Goal: Communication & Community: Answer question/provide support

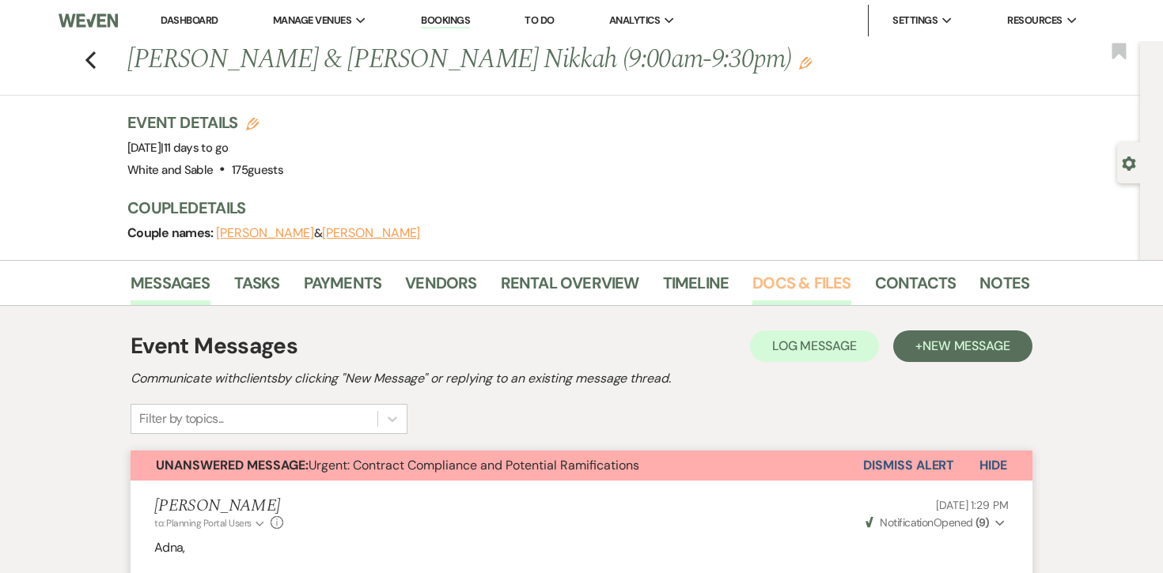
click at [784, 285] on link "Docs & Files" at bounding box center [801, 287] width 98 height 35
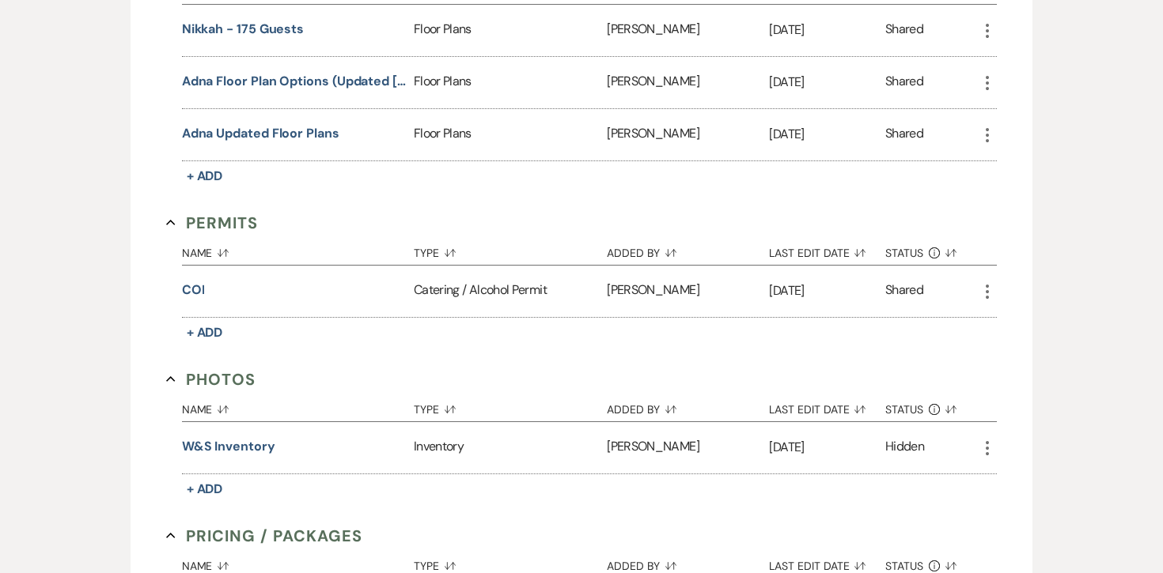
scroll to position [1687, 0]
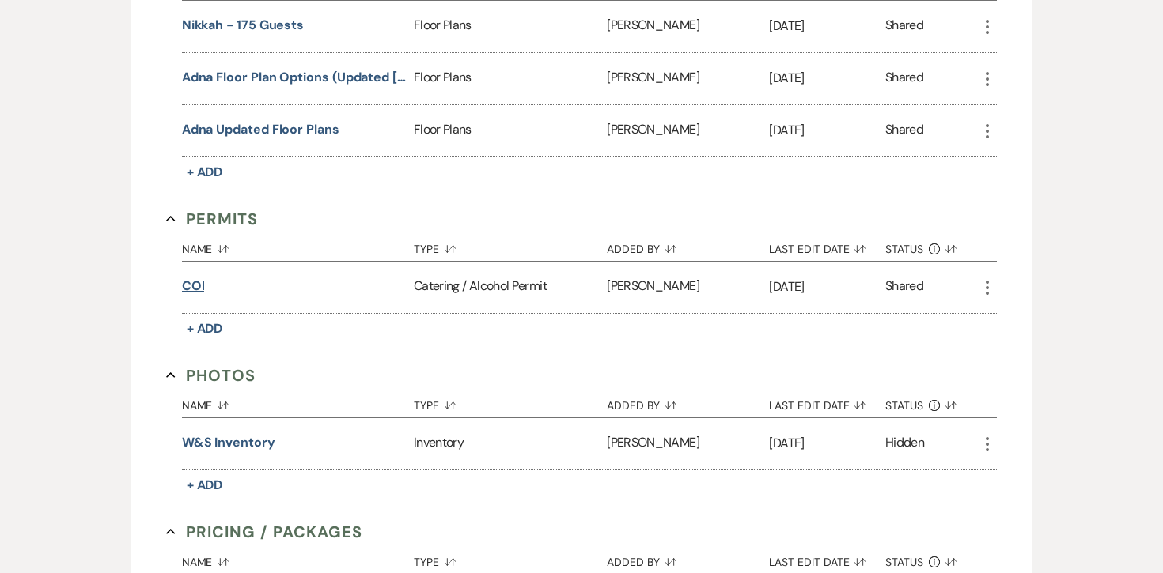
click at [187, 281] on button "COI" at bounding box center [193, 286] width 23 height 19
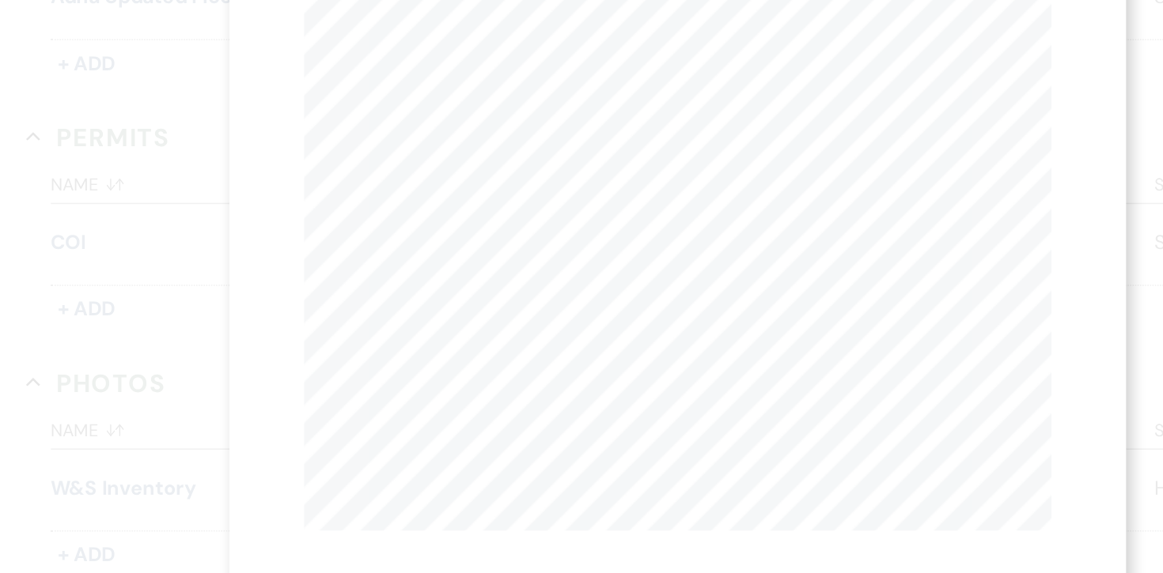
scroll to position [0, 0]
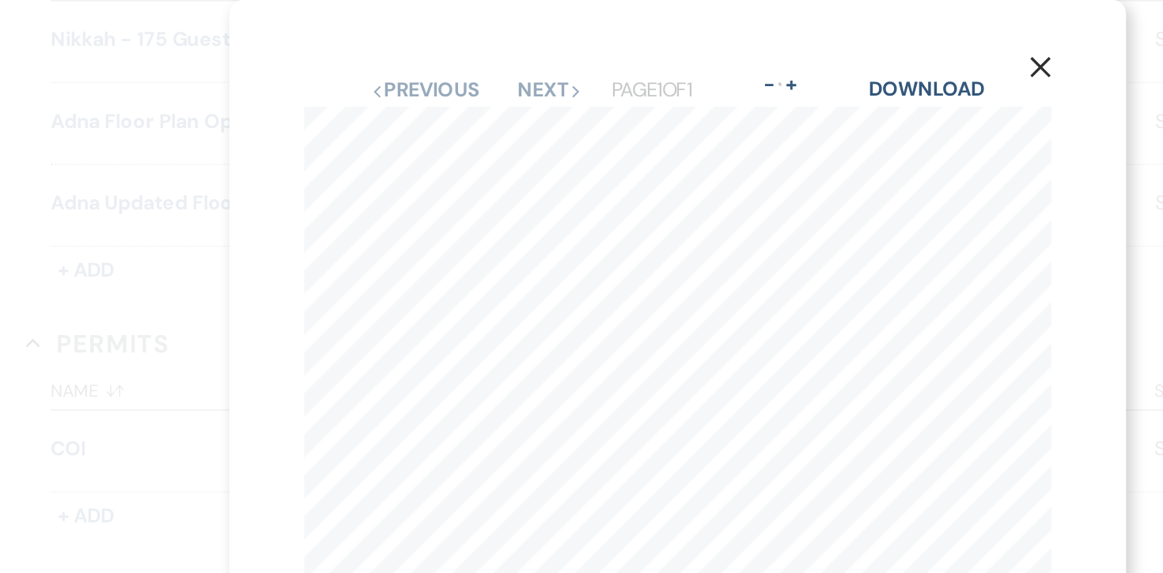
click at [181, 237] on div "X Previous Previous Next Next Page 1 of 1 - Zoom + Download SHOULD ANY OF THE A…" at bounding box center [581, 286] width 1163 height 573
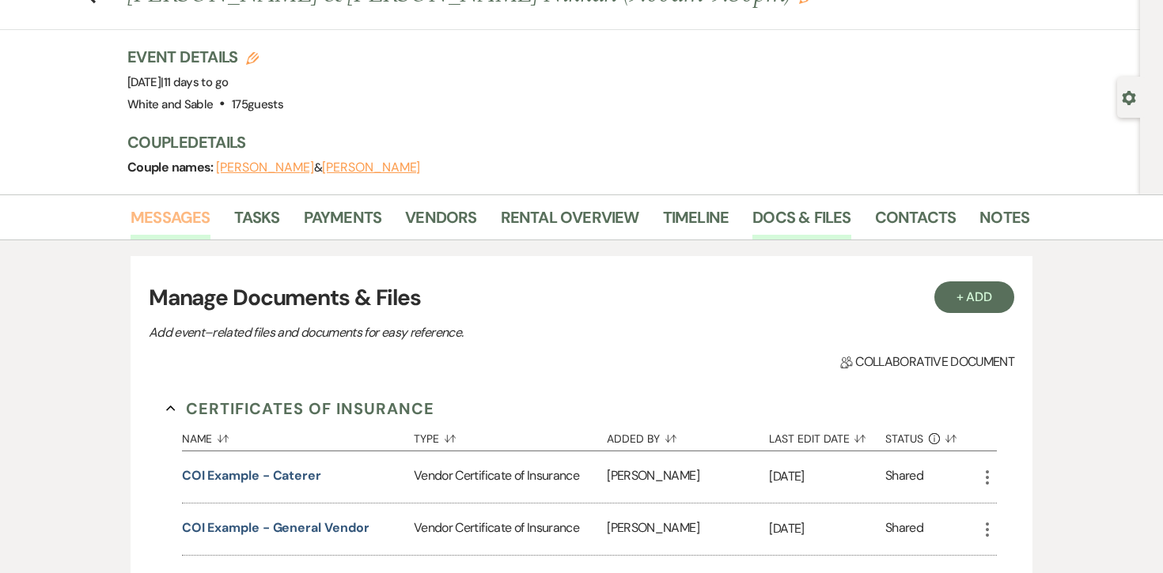
click at [184, 221] on link "Messages" at bounding box center [170, 222] width 80 height 35
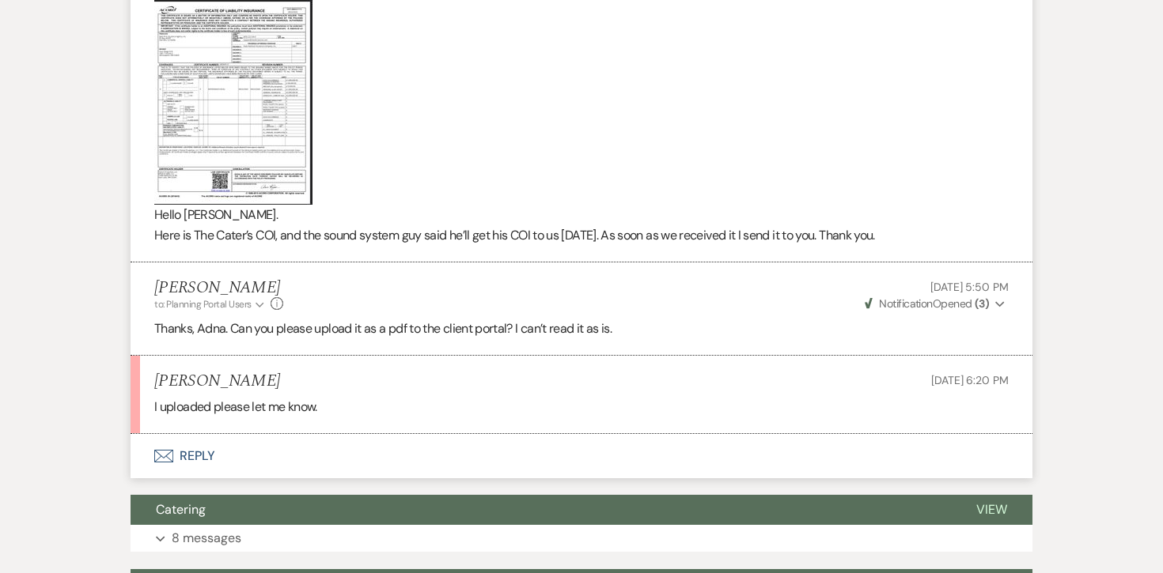
scroll to position [3636, 0]
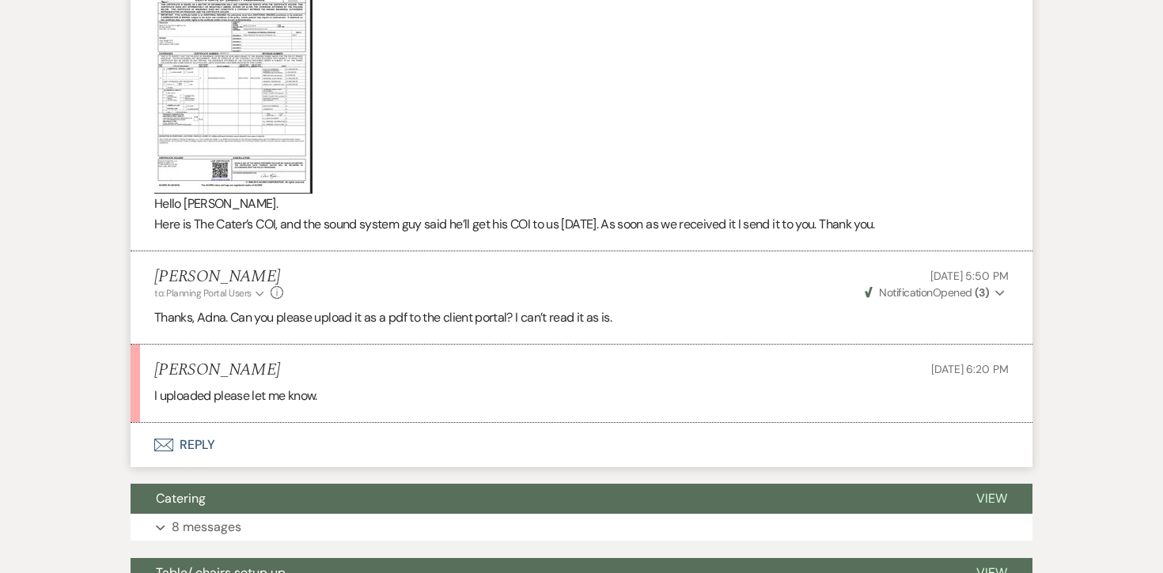
click at [199, 425] on button "Envelope Reply" at bounding box center [581, 445] width 902 height 44
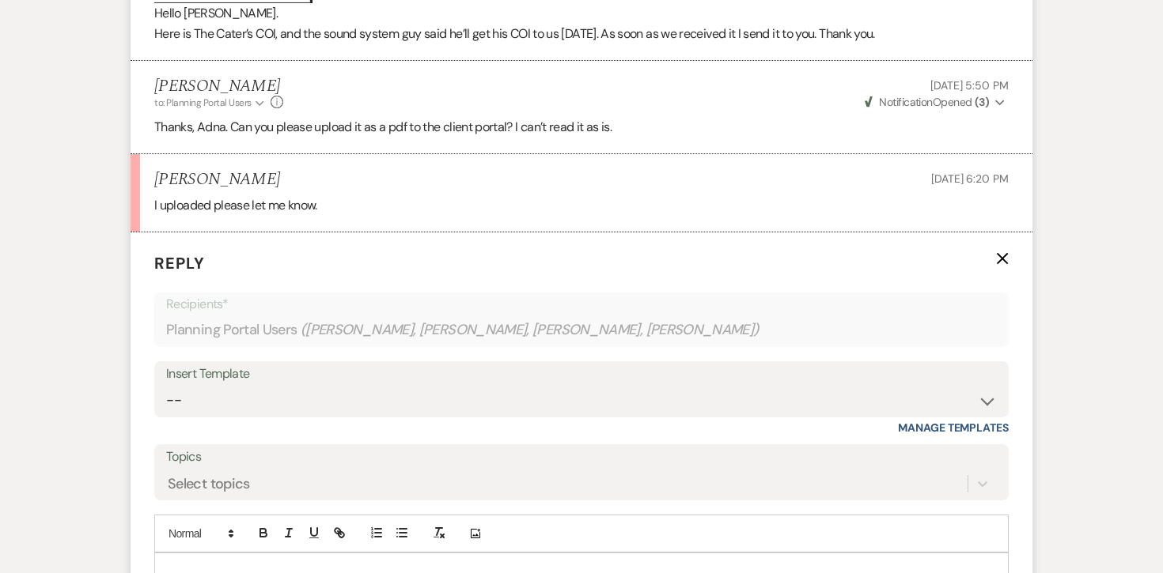
scroll to position [3830, 0]
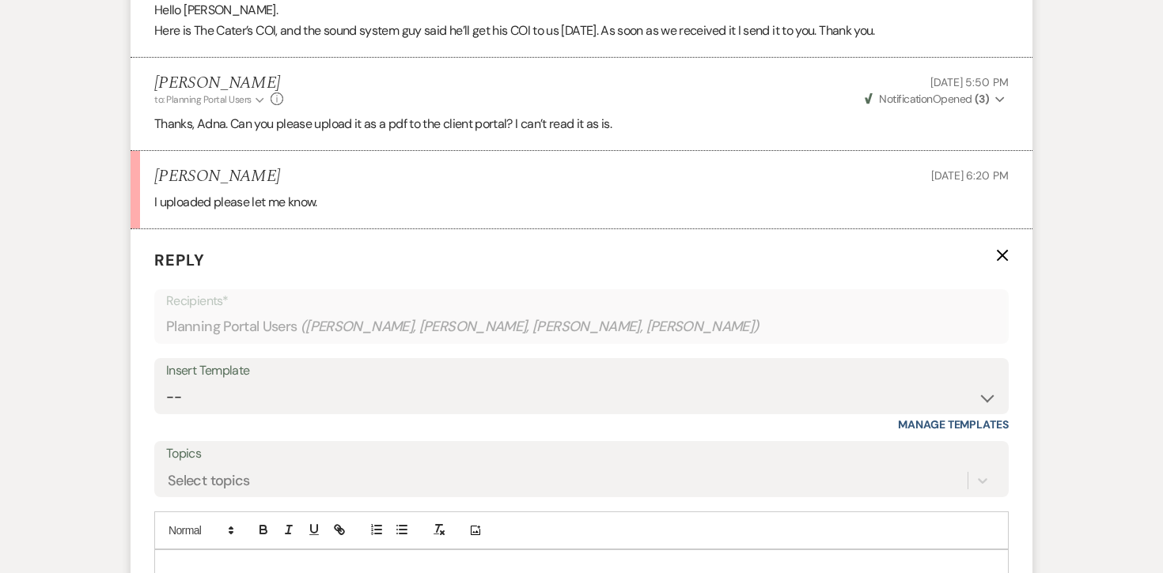
click at [216, 525] on div "Add Photo" at bounding box center [581, 531] width 854 height 38
click at [217, 550] on div at bounding box center [581, 568] width 853 height 36
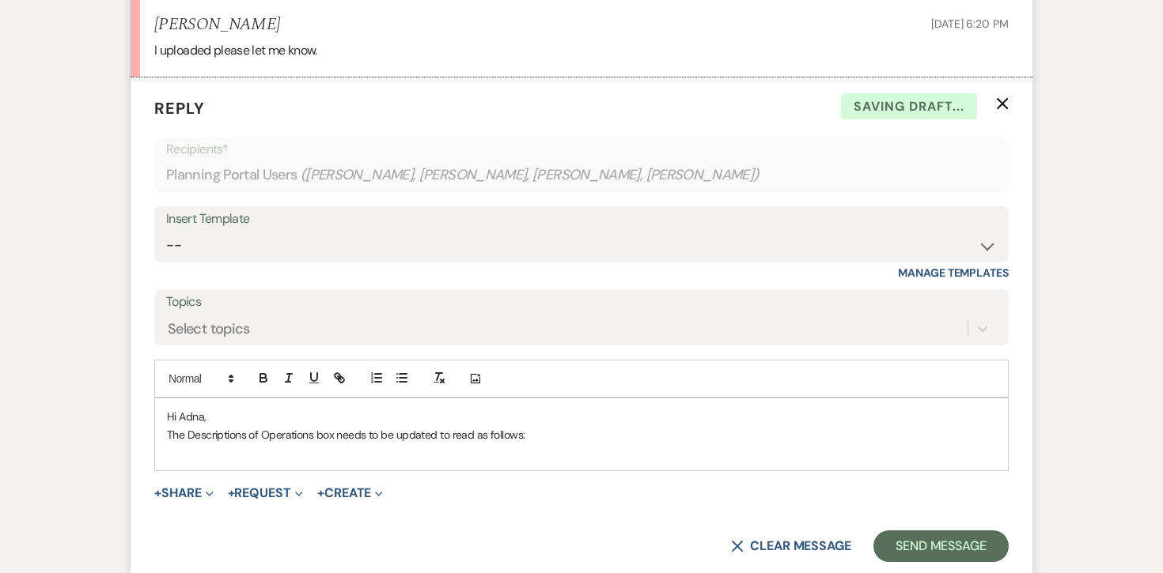
scroll to position [3996, 0]
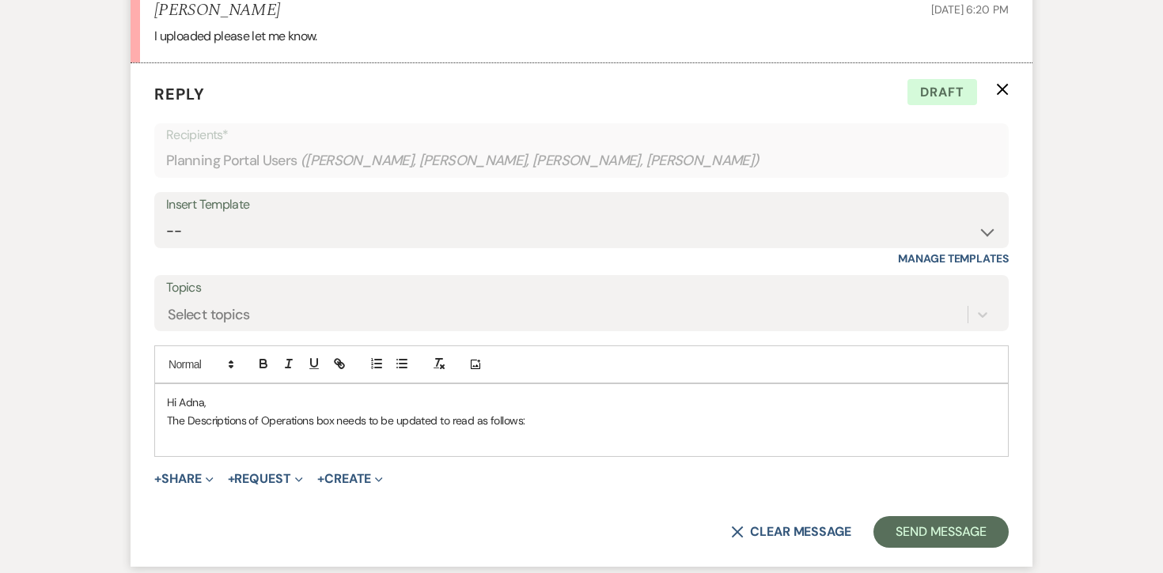
click at [476, 412] on p "The Descriptions of Operations box needs to be updated to read as follows:" at bounding box center [581, 420] width 829 height 17
click at [453, 412] on p "The Descriptions of Operations box needs to be updated to read as follows:" at bounding box center [581, 420] width 829 height 17
click at [533, 426] on div "Hi Adna, The Descriptions of Operations box needs to be updated to read exactly…" at bounding box center [581, 420] width 853 height 72
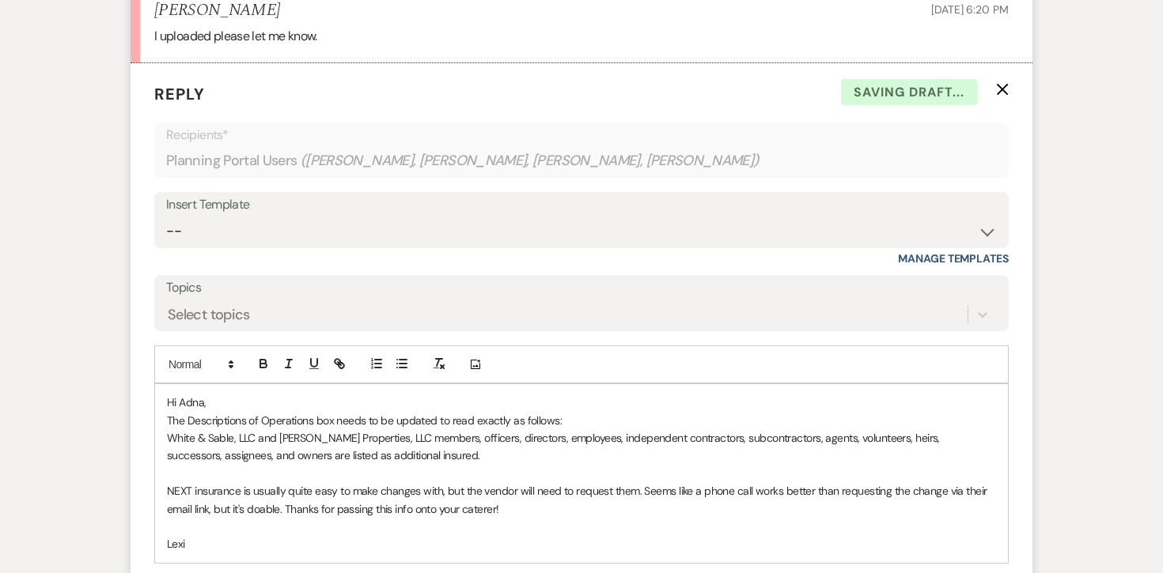
click at [341, 429] on p "White & Sable, LLC and [PERSON_NAME] Properties, LLC members, officers, directo…" at bounding box center [581, 447] width 829 height 36
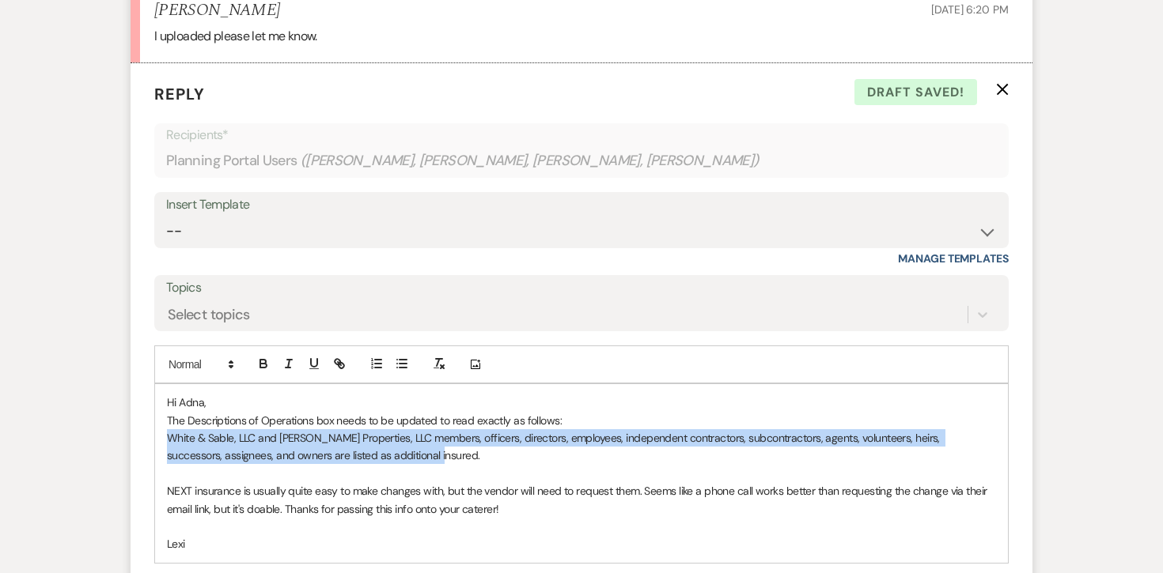
drag, startPoint x: 464, startPoint y: 433, endPoint x: 140, endPoint y: 423, distance: 324.4
click at [140, 423] on form "Reply X Draft saved! Recipients* Planning Portal Users ( Adna Jama, [PERSON_NAM…" at bounding box center [581, 368] width 902 height 610
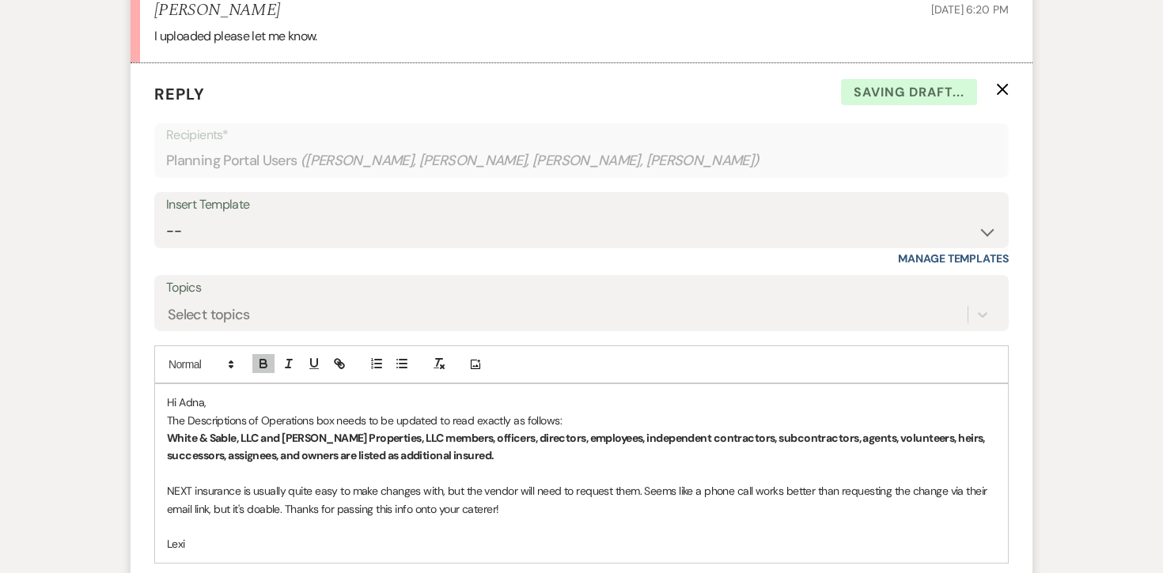
click at [322, 493] on p "NEXT insurance is usually quite easy to make changes with, but the vendor will …" at bounding box center [581, 500] width 829 height 36
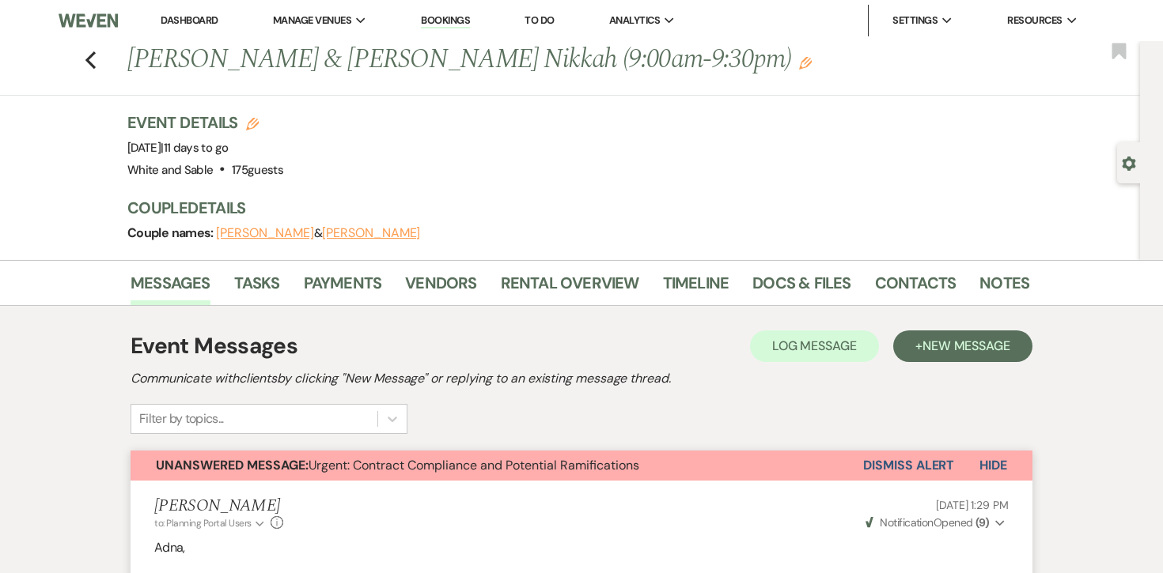
scroll to position [0, 0]
click at [781, 278] on link "Docs & Files" at bounding box center [801, 287] width 98 height 35
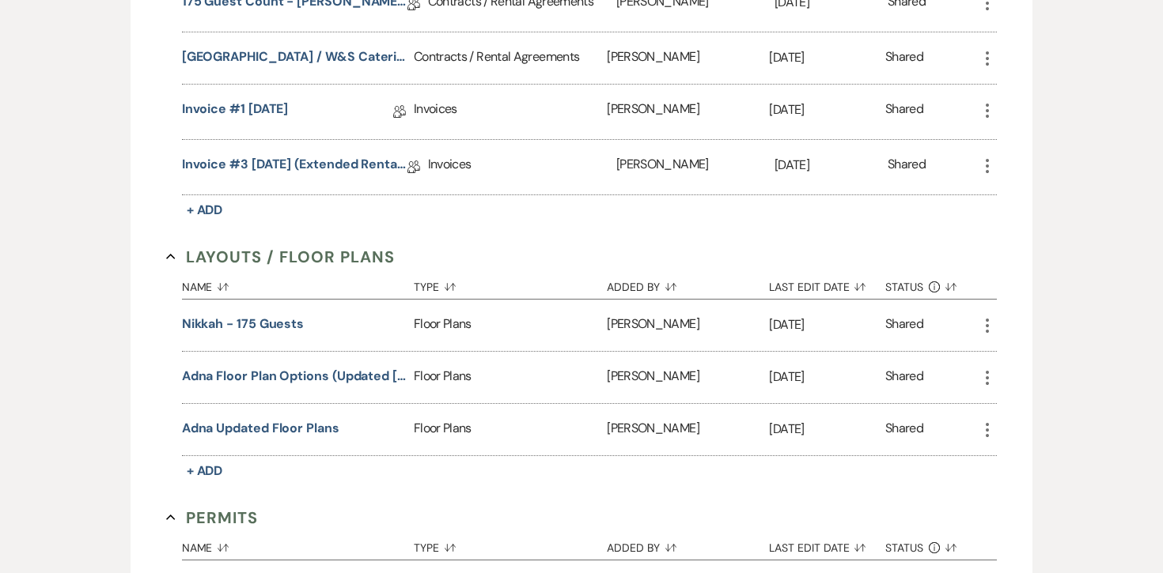
scroll to position [1598, 0]
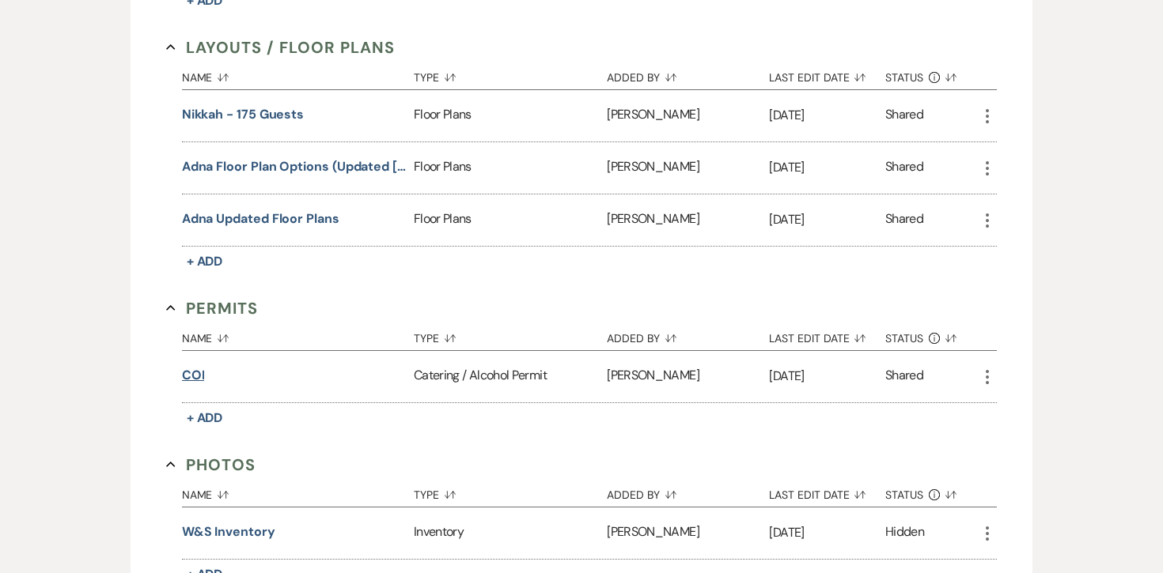
click at [195, 368] on button "COI" at bounding box center [193, 375] width 23 height 19
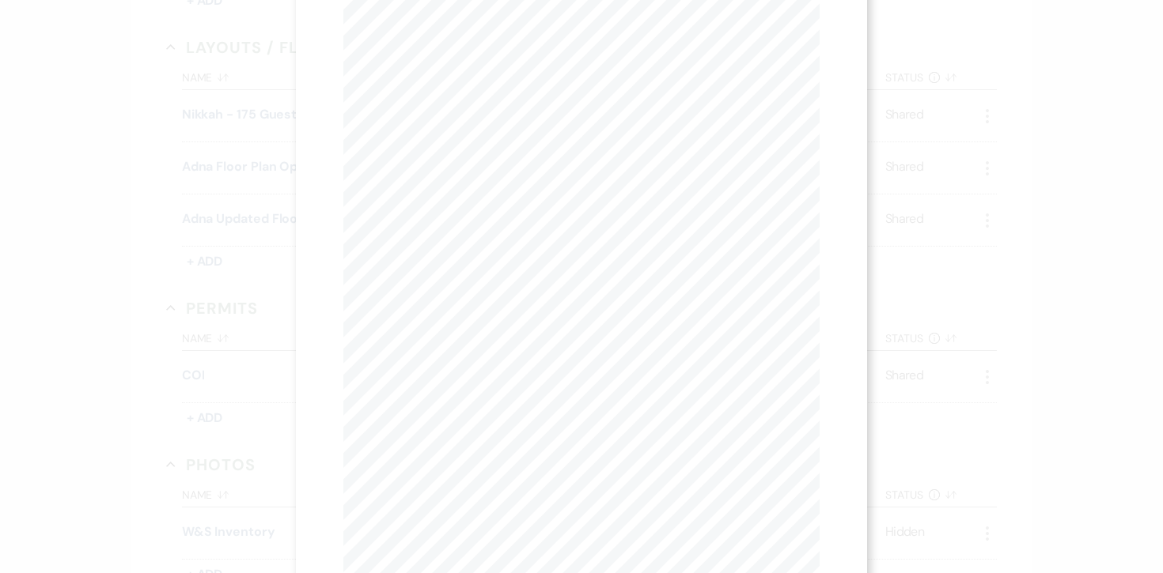
scroll to position [118, 0]
click at [361, 345] on div "X Previous Previous Next Next Page 1 of 1 - Zoom + Download SHOULD ANY OF THE A…" at bounding box center [581, 286] width 1163 height 573
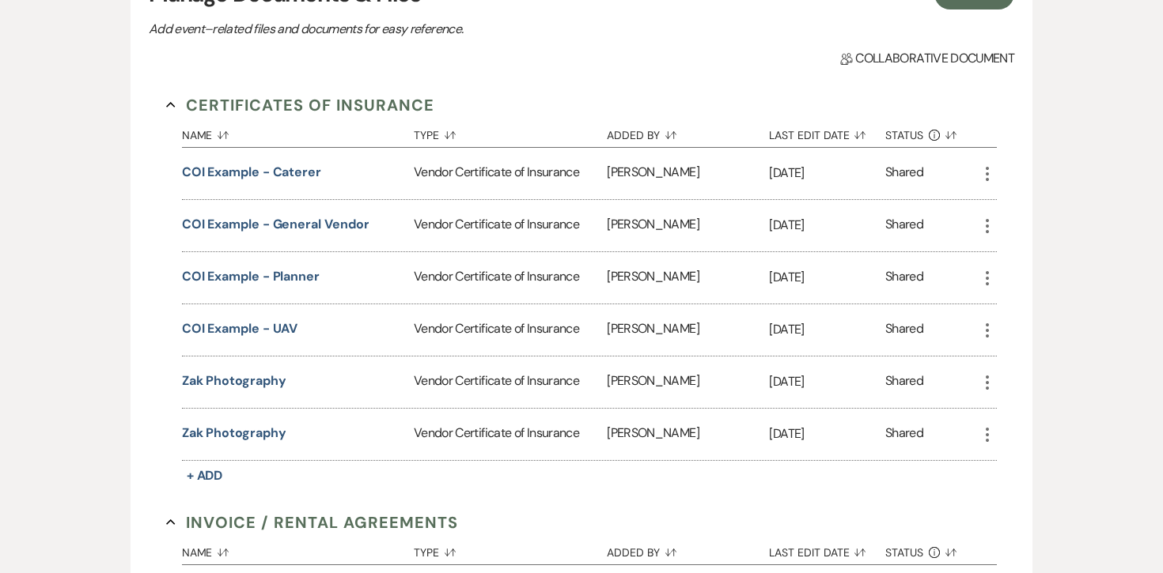
scroll to position [0, 0]
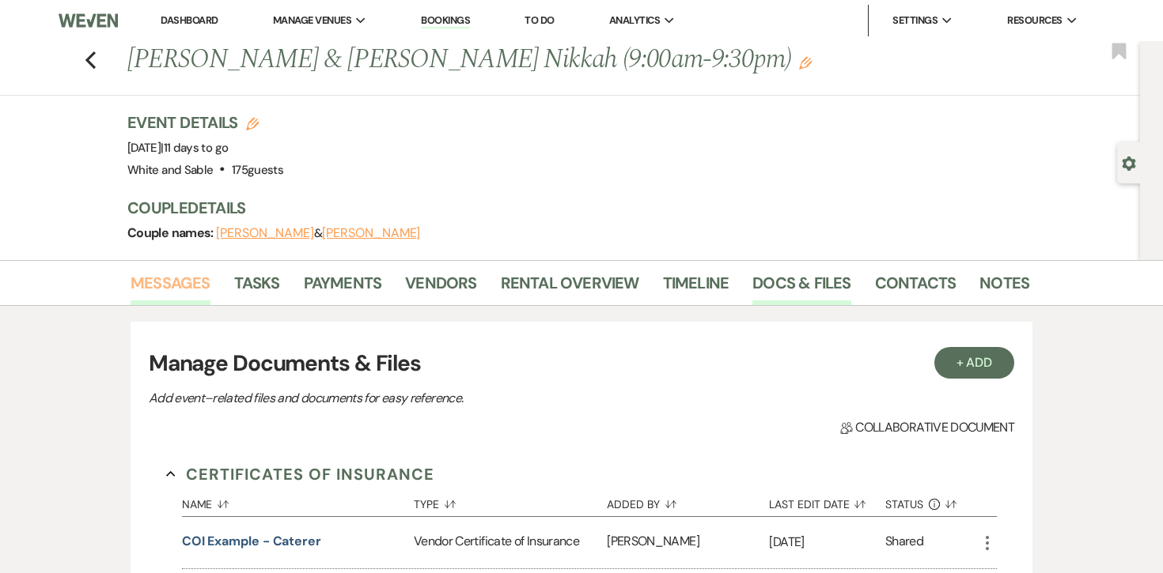
click at [153, 292] on link "Messages" at bounding box center [170, 287] width 80 height 35
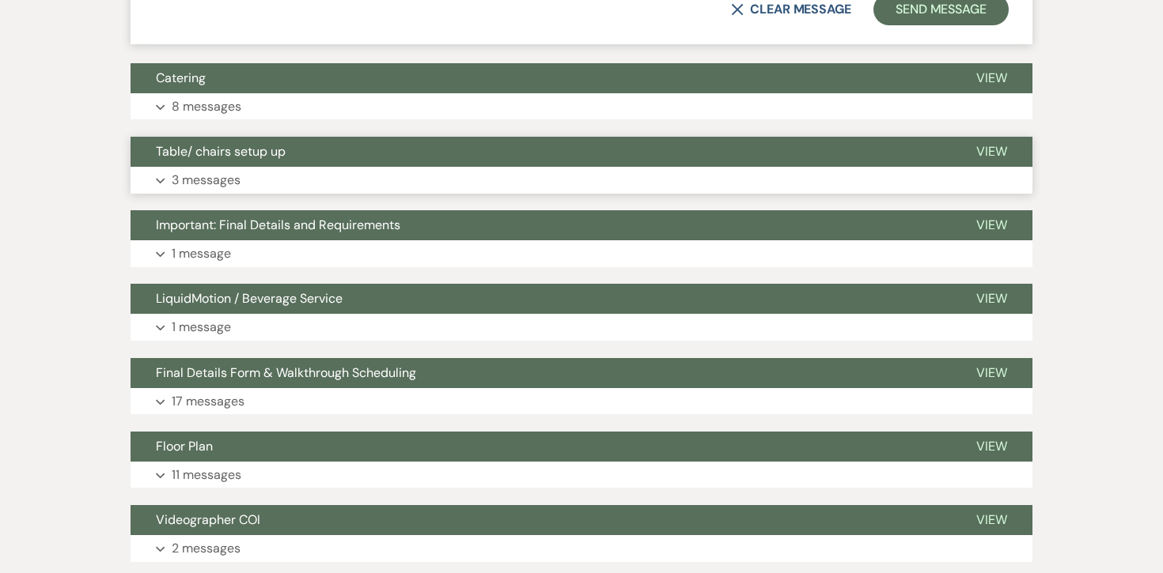
scroll to position [4624, 0]
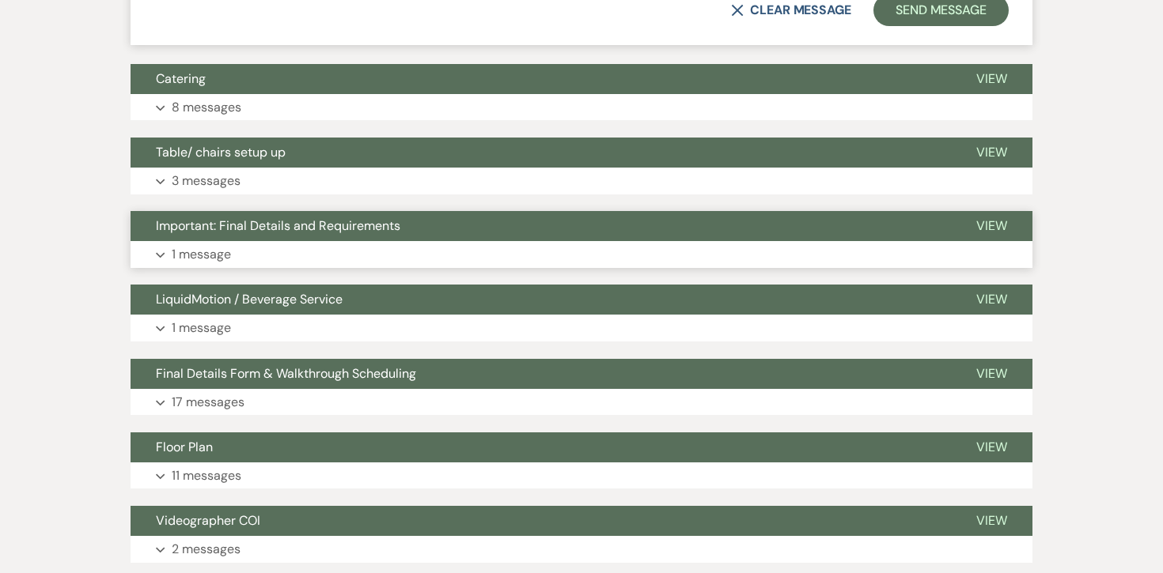
click at [201, 244] on p "1 message" at bounding box center [201, 254] width 59 height 21
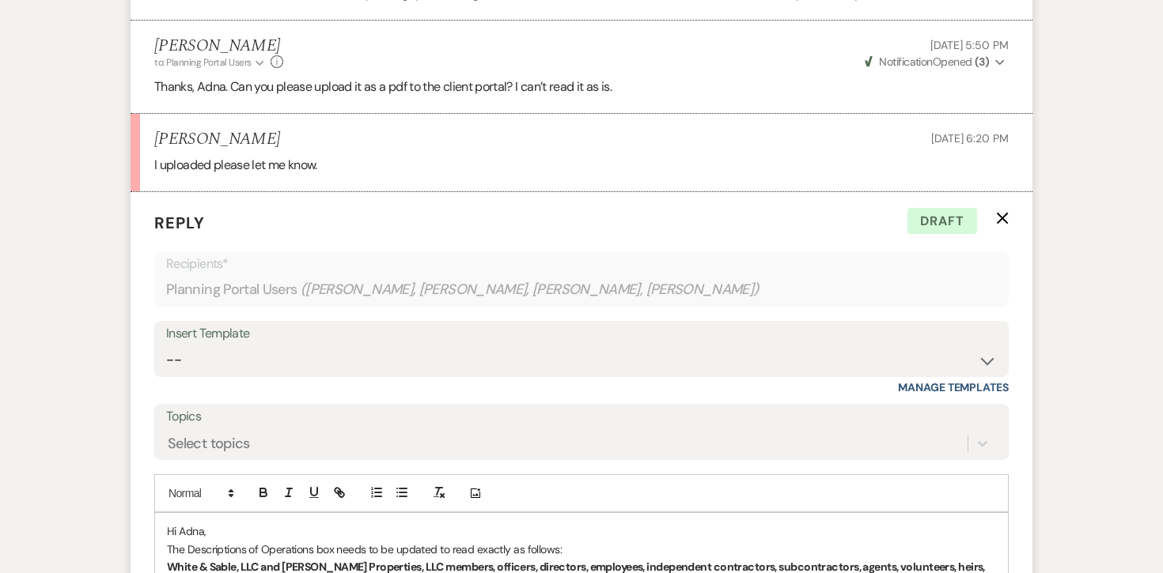
scroll to position [4053, 0]
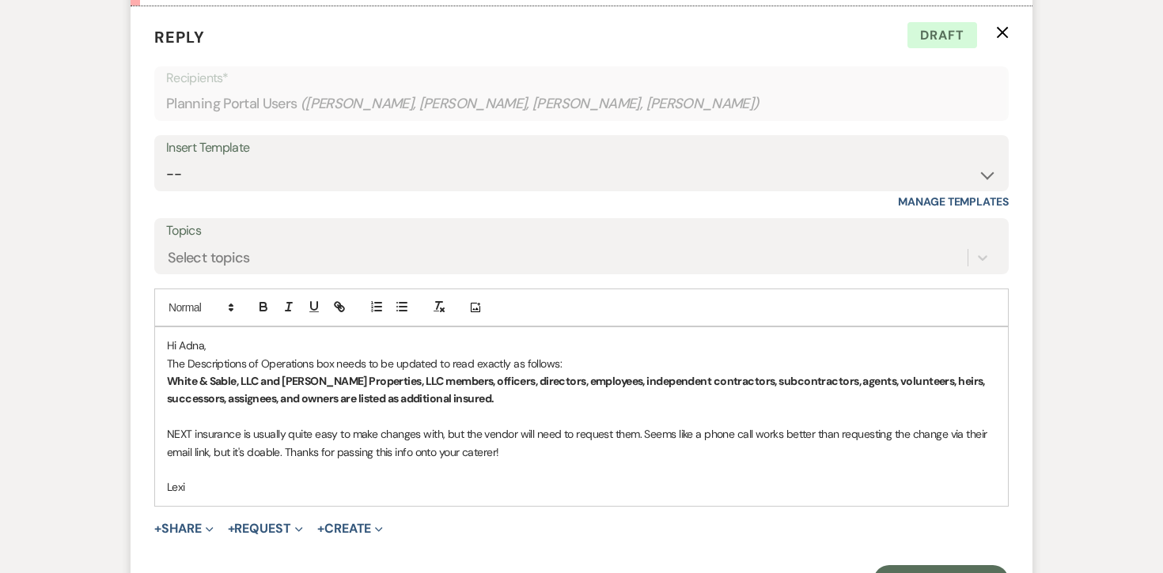
click at [300, 355] on p "The Descriptions of Operations box needs to be updated to read exactly as follo…" at bounding box center [581, 363] width 829 height 17
click at [541, 426] on p "NEXT insurance is usually quite easy to make changes with, but the vendor will …" at bounding box center [581, 444] width 829 height 36
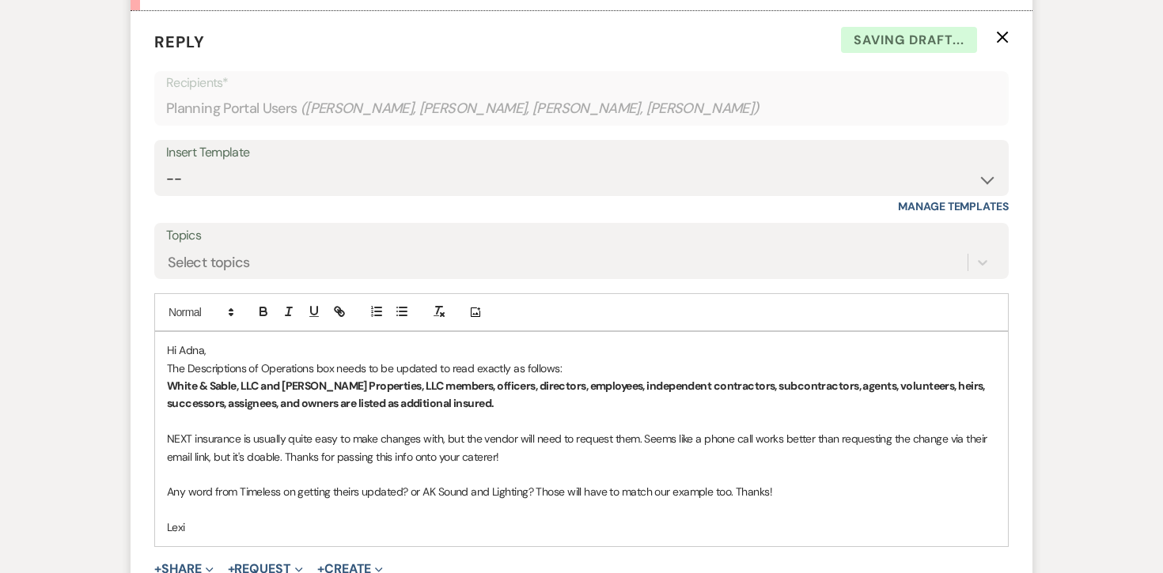
scroll to position [4100, 0]
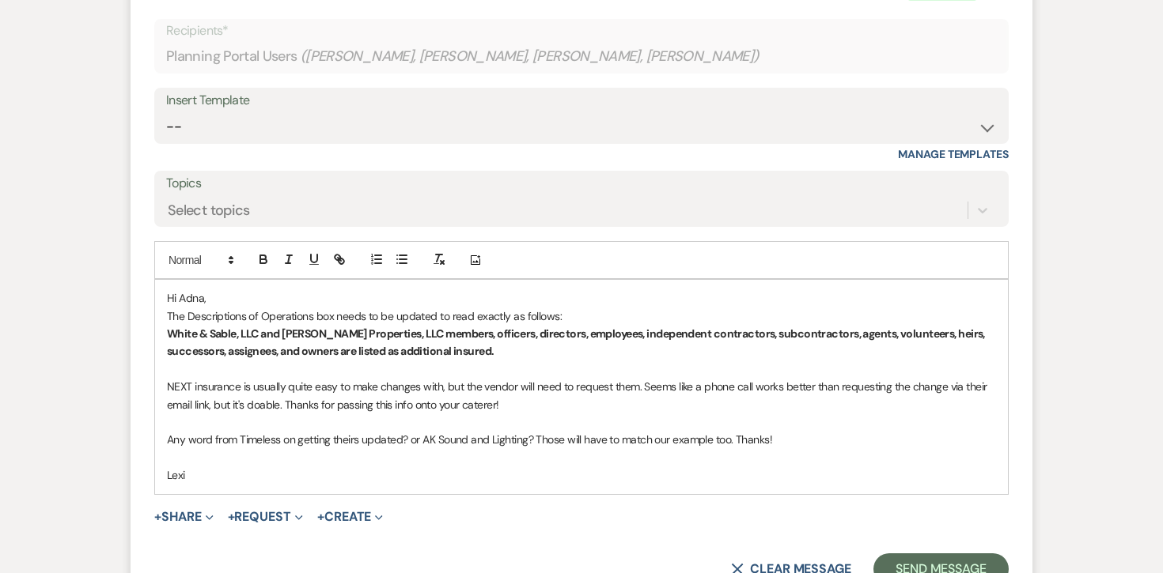
click at [638, 378] on p "NEXT insurance is usually quite easy to make changes with, but the vendor will …" at bounding box center [581, 396] width 829 height 36
click at [933, 554] on button "Send Message" at bounding box center [940, 570] width 135 height 32
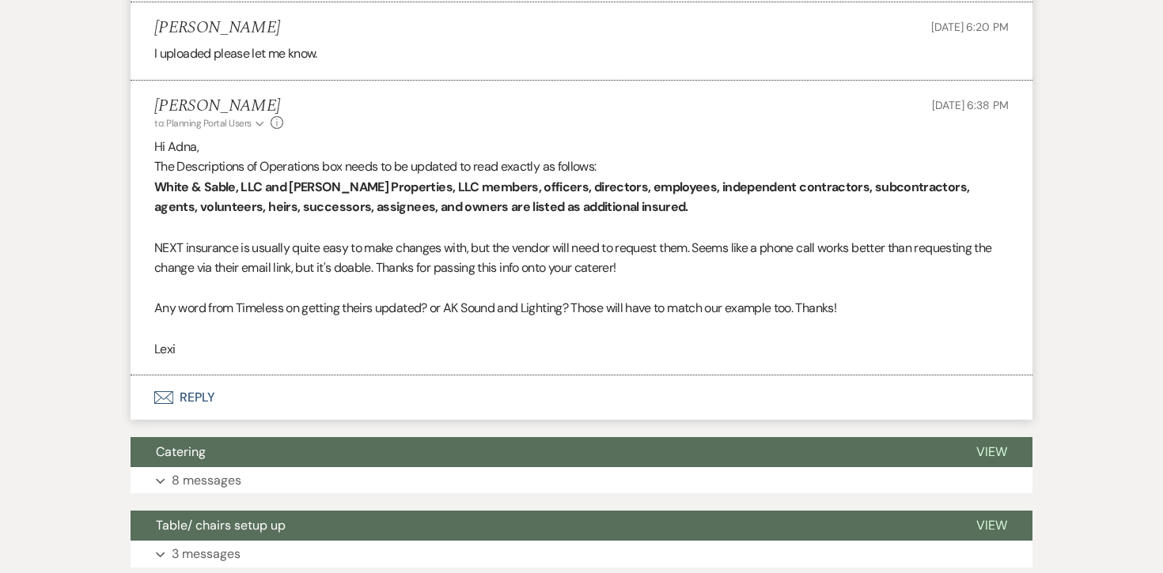
scroll to position [3985, 0]
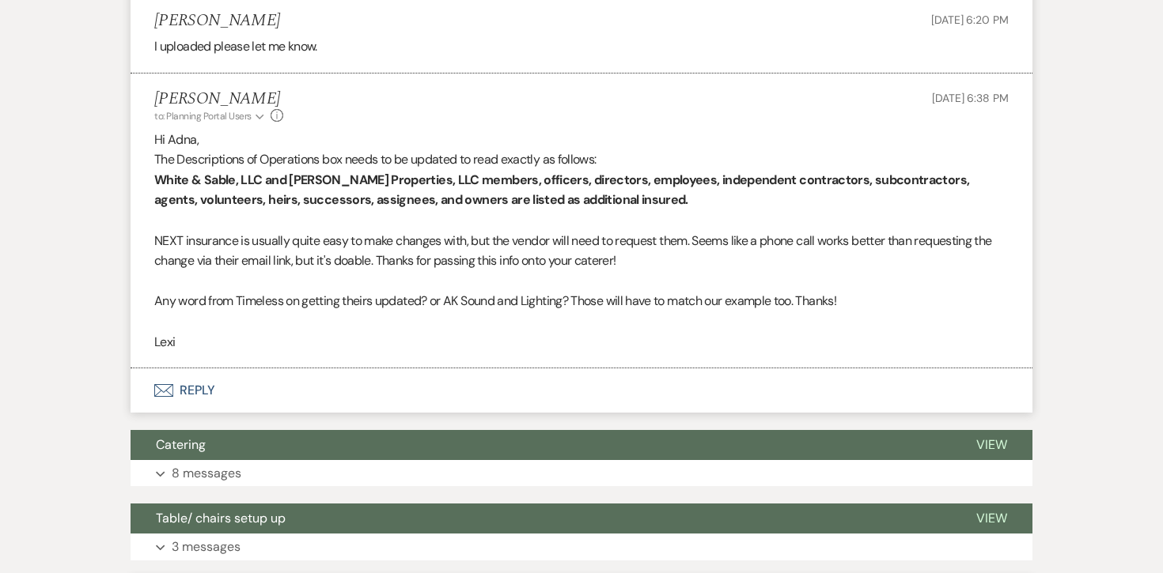
click at [940, 106] on li "[PERSON_NAME] to: Planning Portal Users Expand Info [DATE] 6:38 PM Hi Adna, The…" at bounding box center [581, 221] width 902 height 295
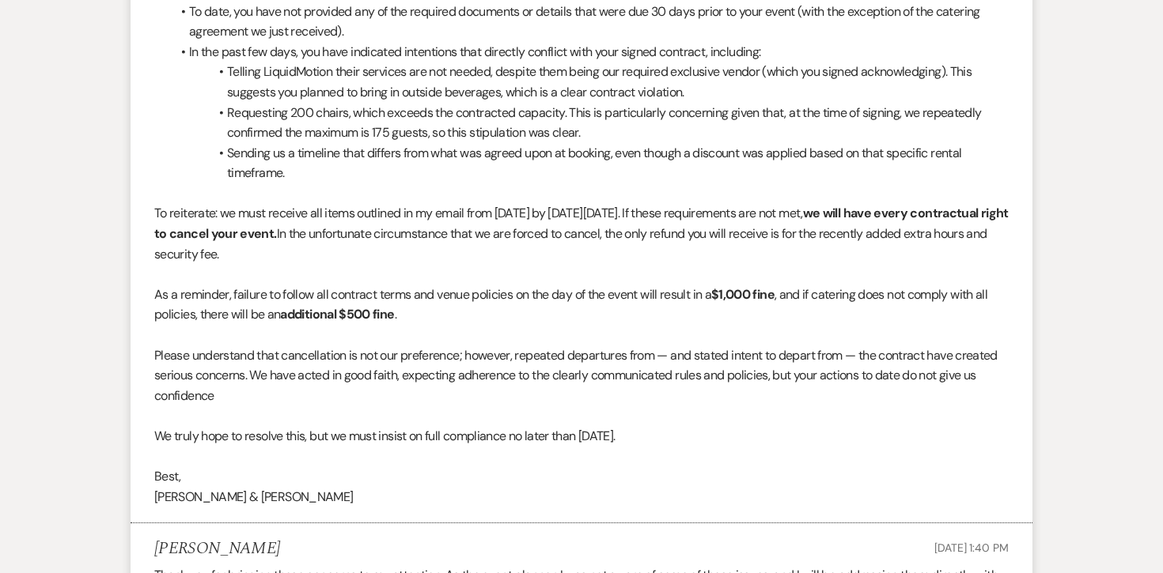
scroll to position [0, 0]
